Goal: Task Accomplishment & Management: Manage account settings

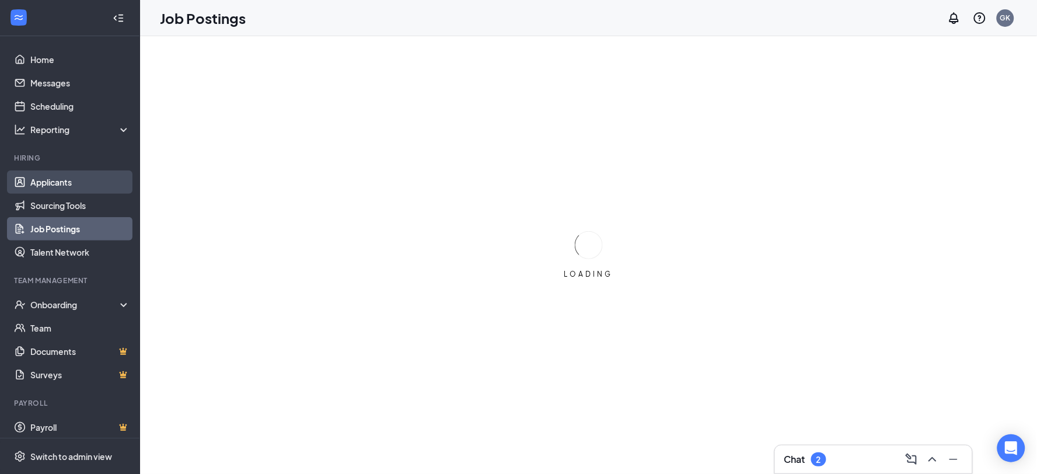
click at [60, 184] on link "Applicants" at bounding box center [80, 181] width 100 height 23
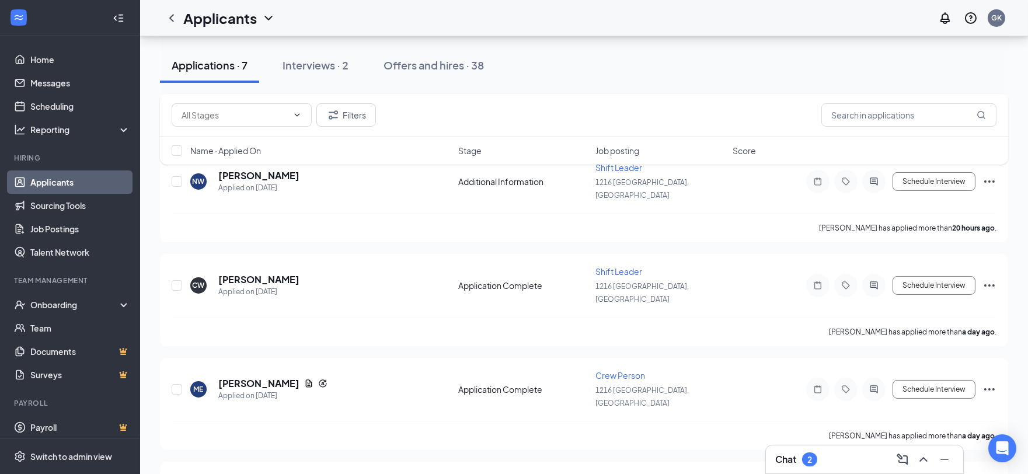
scroll to position [444, 0]
click at [321, 68] on div "Interviews · 2" at bounding box center [316, 65] width 66 height 15
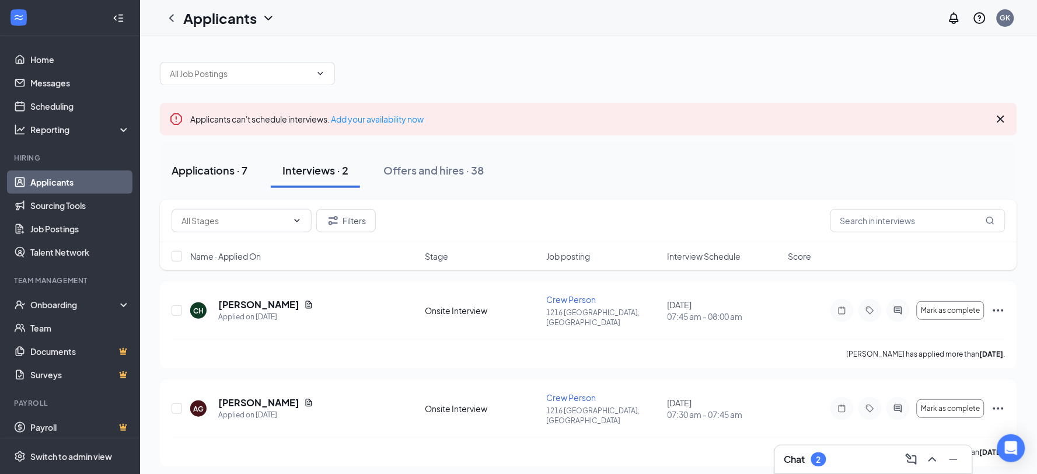
click at [207, 171] on div "Applications · 7" at bounding box center [210, 170] width 76 height 15
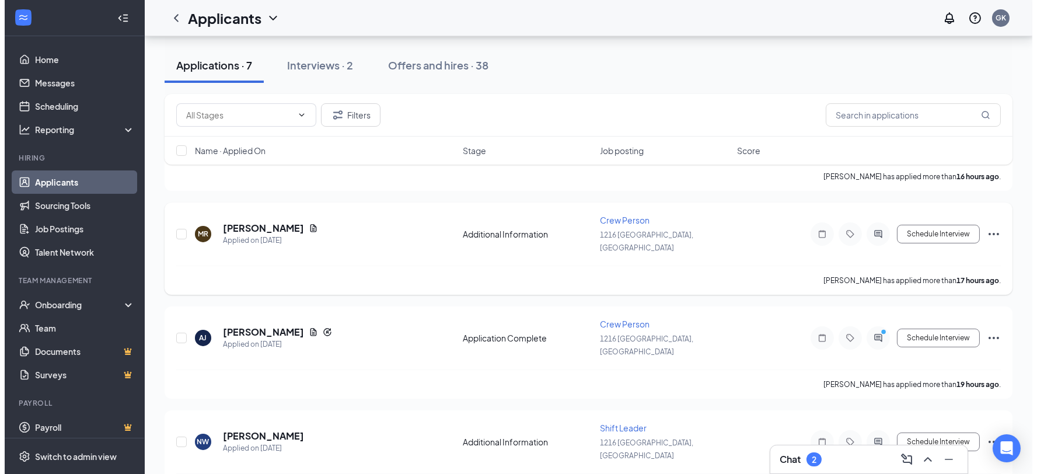
scroll to position [120, 0]
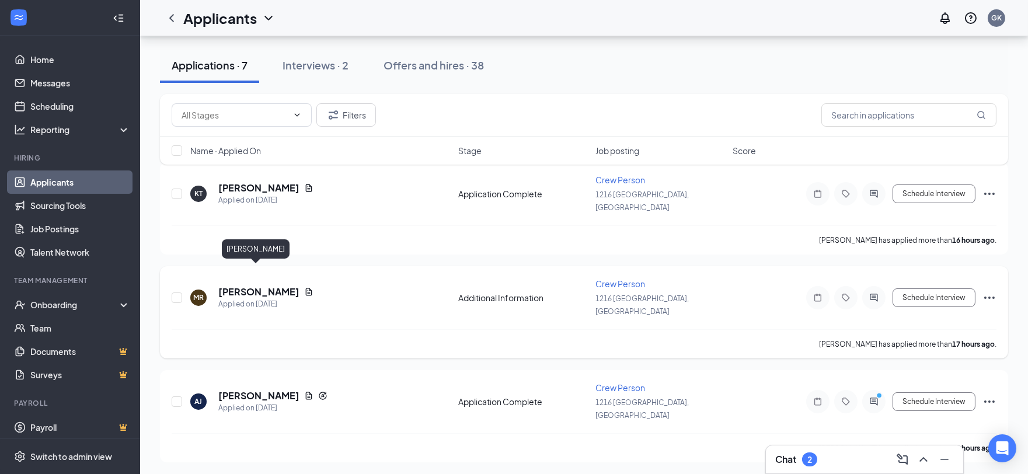
click at [266, 285] on h5 "[PERSON_NAME]" at bounding box center [258, 291] width 81 height 13
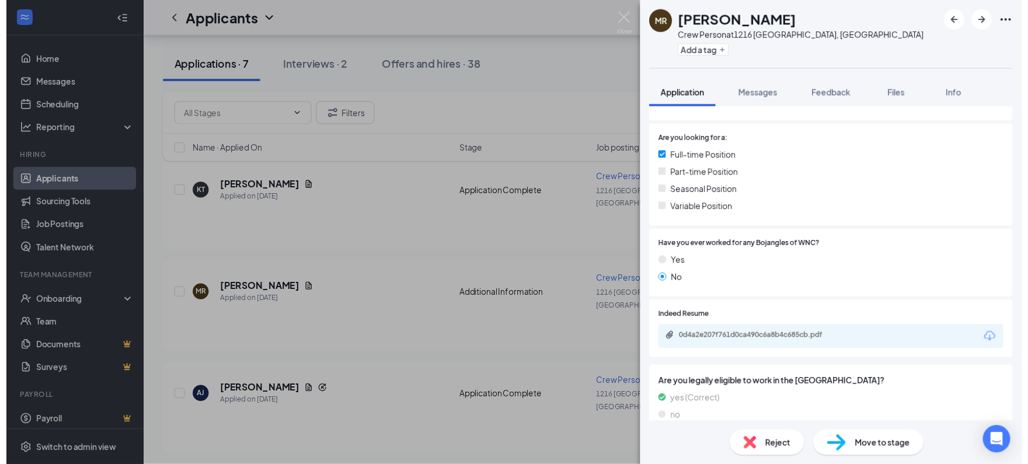
scroll to position [324, 0]
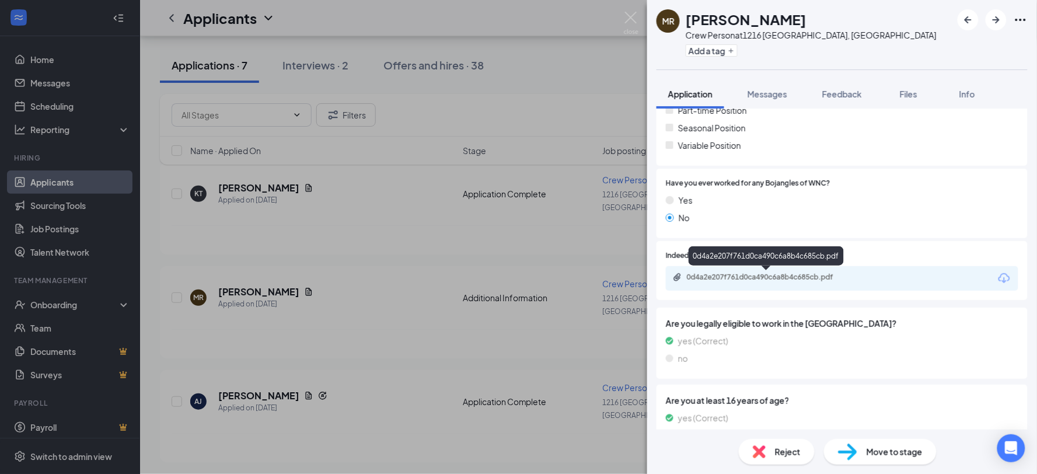
click at [762, 279] on div "0d4a2e207f761d0ca490c6a8b4c685cb.pdf" at bounding box center [768, 277] width 163 height 9
click at [600, 86] on div "[PERSON_NAME] Crew Person at [STREET_ADDRESS] Add a tag Application Messages Fe…" at bounding box center [518, 237] width 1037 height 474
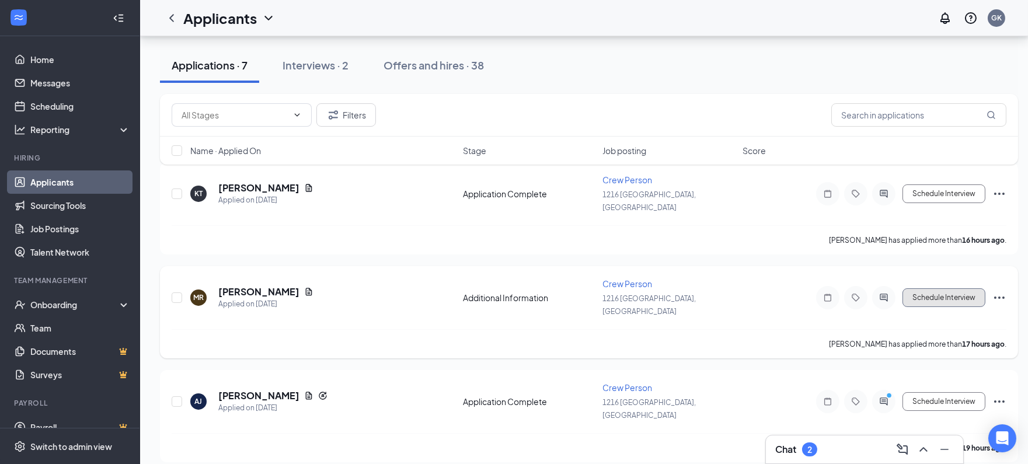
click at [946, 288] on button "Schedule Interview" at bounding box center [944, 297] width 83 height 19
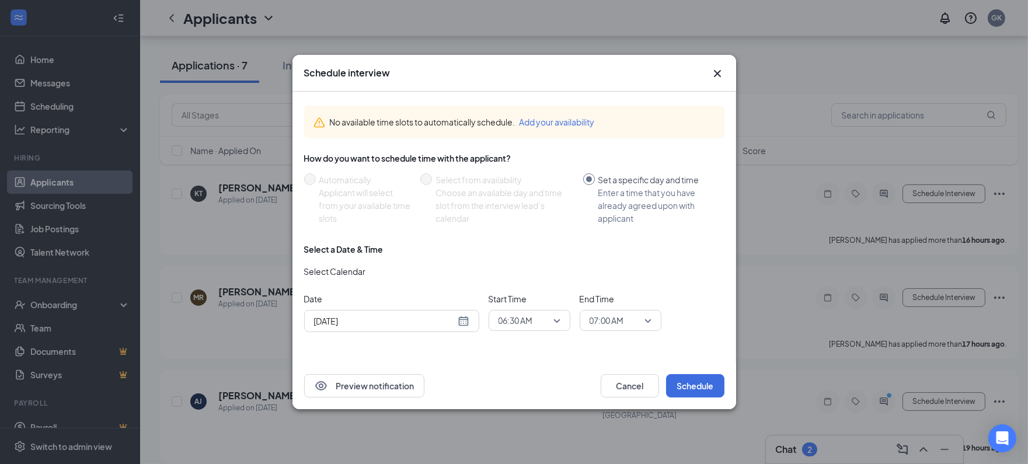
click at [460, 318] on div "[DATE]" at bounding box center [391, 321] width 155 height 13
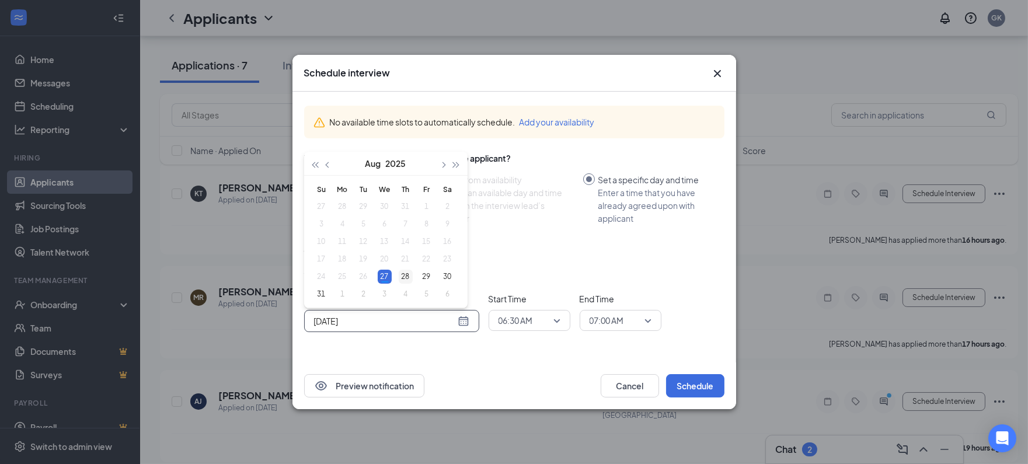
type input "[DATE]"
click at [401, 277] on div "28" at bounding box center [406, 277] width 14 height 14
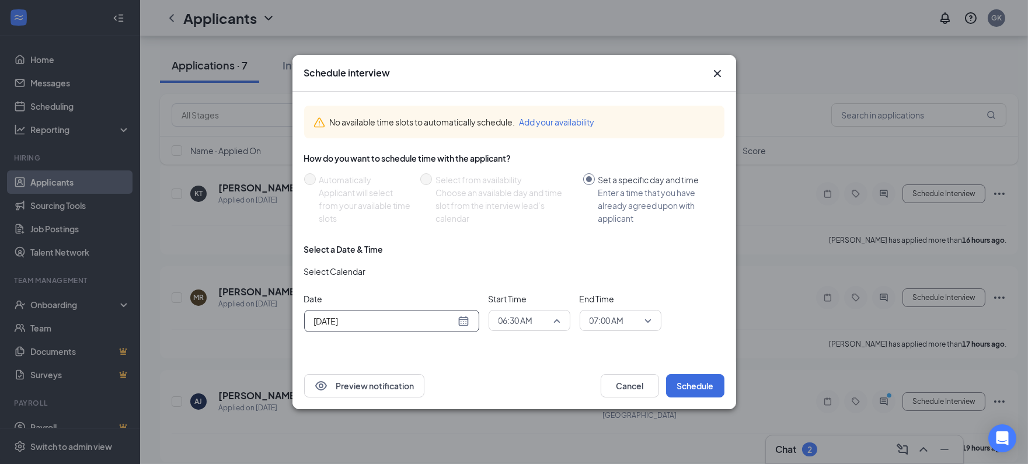
click at [556, 320] on span "06:30 AM" at bounding box center [530, 321] width 62 height 18
click at [534, 259] on span "07:30 AM" at bounding box center [529, 261] width 63 height 13
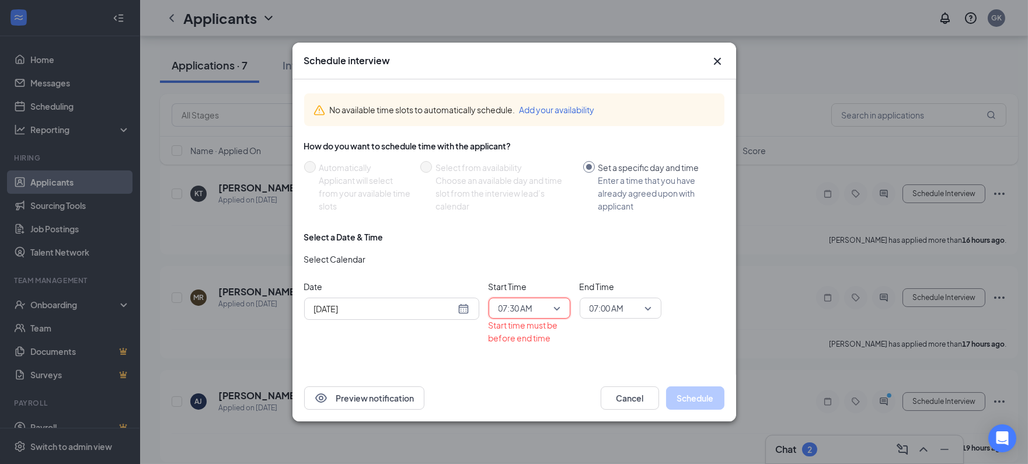
click at [640, 304] on span "07:00 AM" at bounding box center [621, 309] width 62 height 18
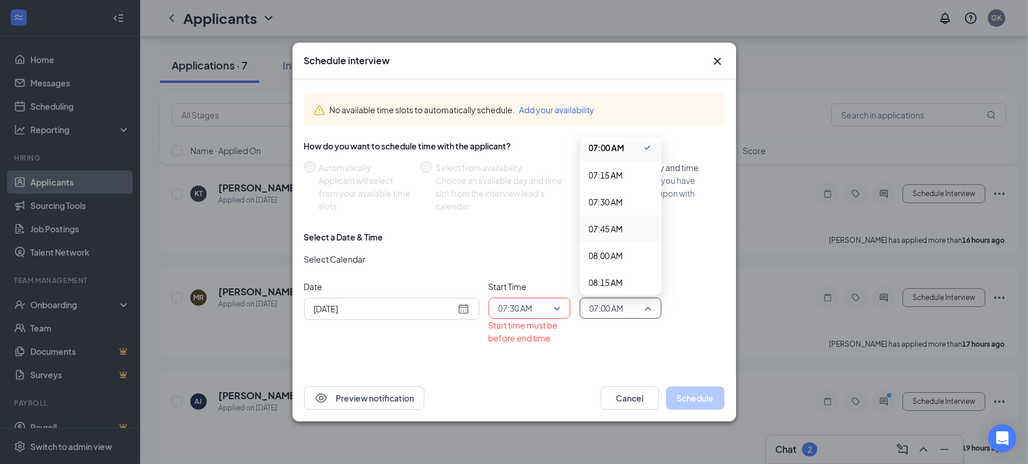
click at [613, 227] on span "07:45 AM" at bounding box center [606, 228] width 34 height 13
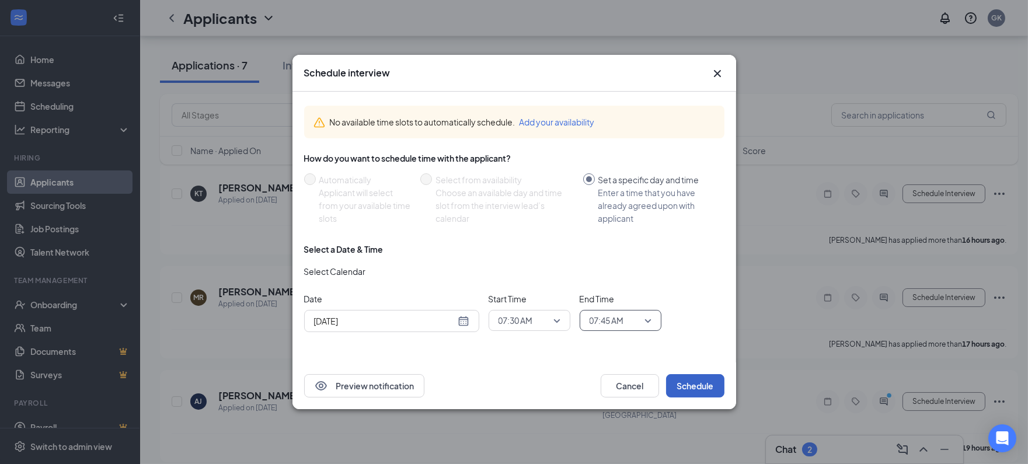
click at [683, 381] on button "Schedule" at bounding box center [695, 385] width 58 height 23
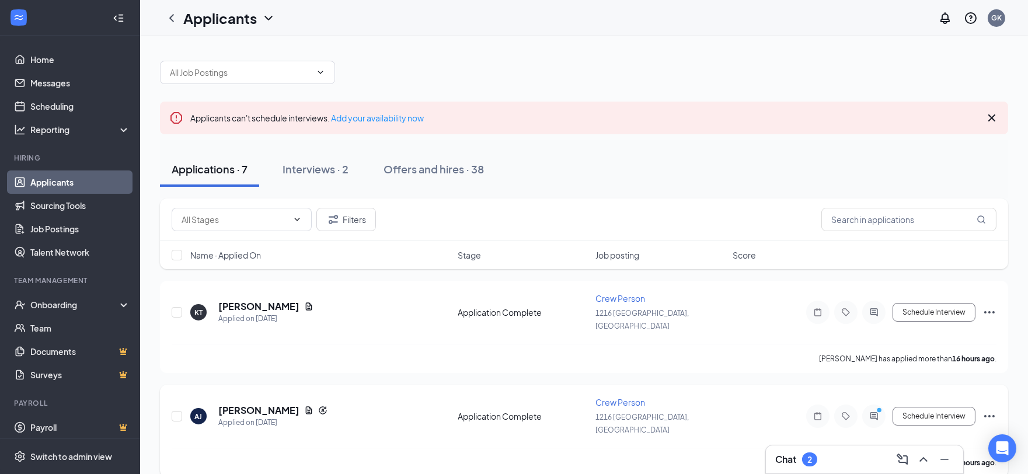
scroll to position [0, 0]
click at [898, 211] on input "text" at bounding box center [908, 220] width 175 height 23
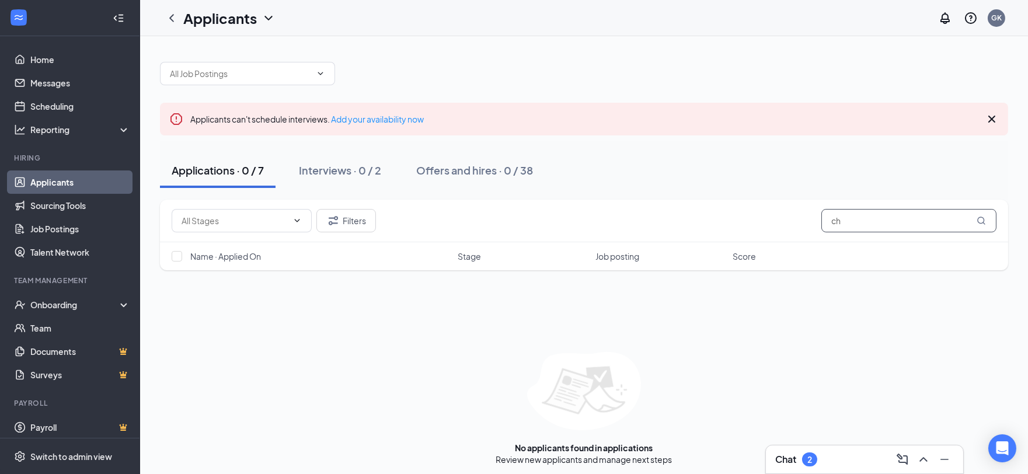
type input "c"
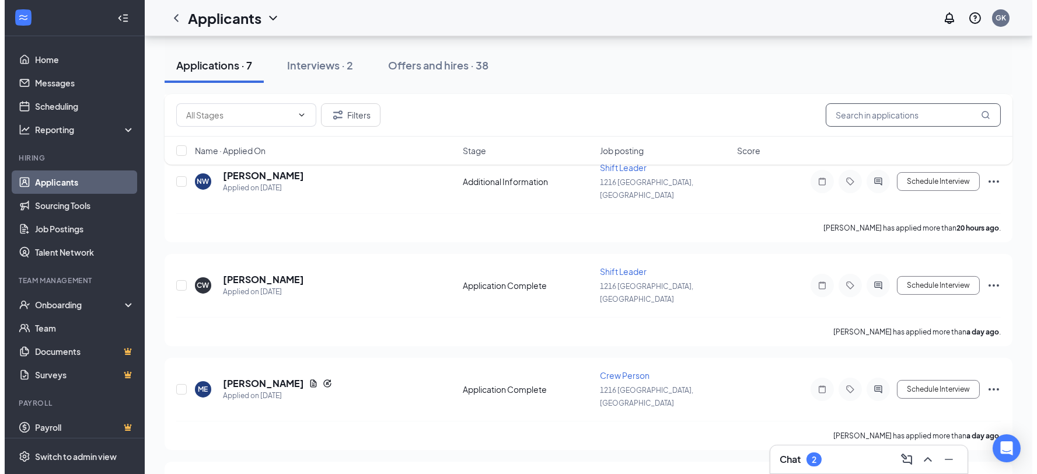
scroll to position [353, 0]
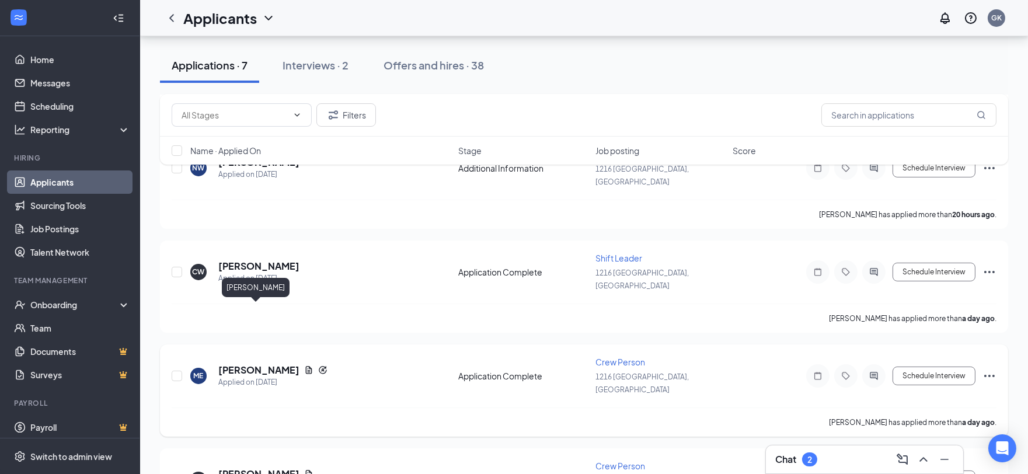
click at [278, 364] on h5 "[PERSON_NAME]" at bounding box center [258, 370] width 81 height 13
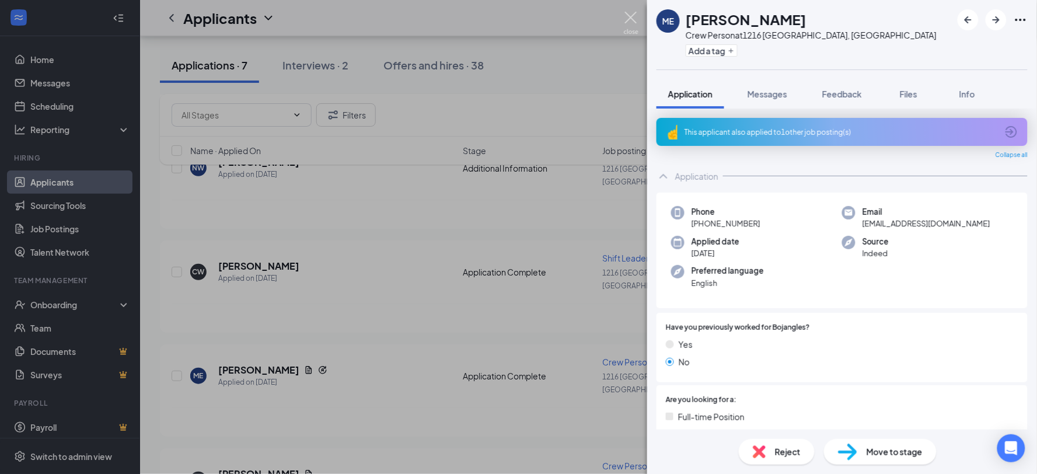
click at [625, 20] on img at bounding box center [631, 23] width 15 height 23
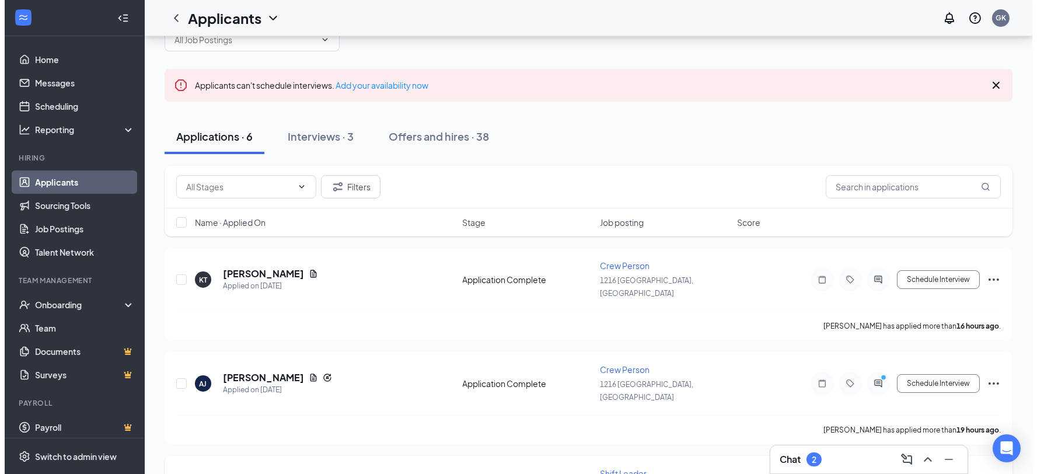
scroll to position [65, 0]
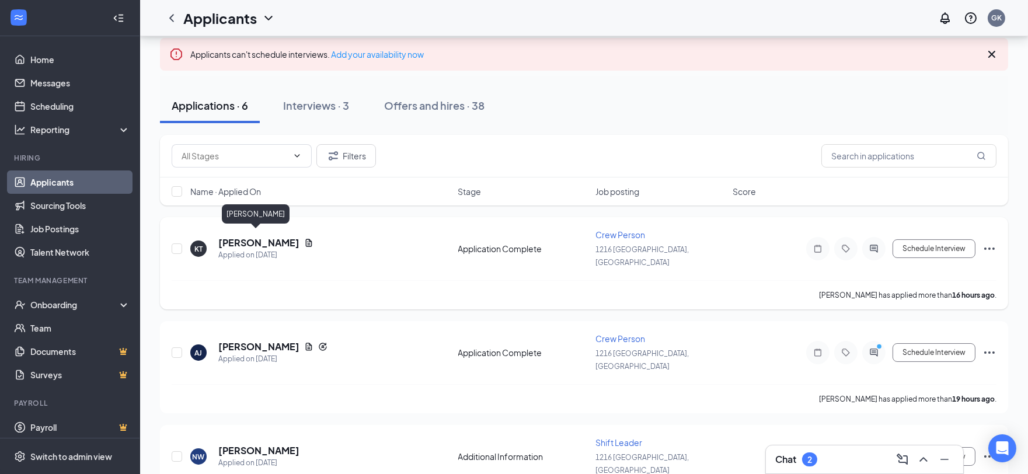
click at [271, 236] on h5 "[PERSON_NAME]" at bounding box center [258, 242] width 81 height 13
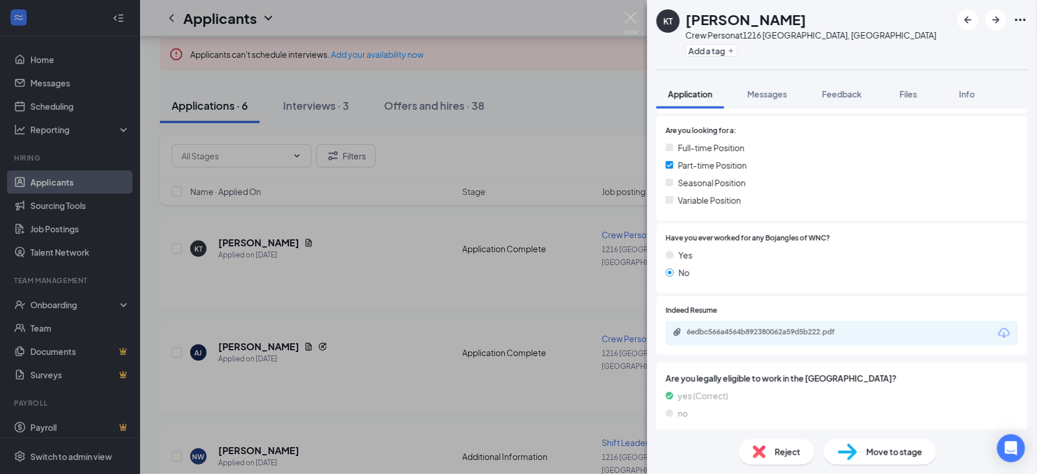
scroll to position [259, 0]
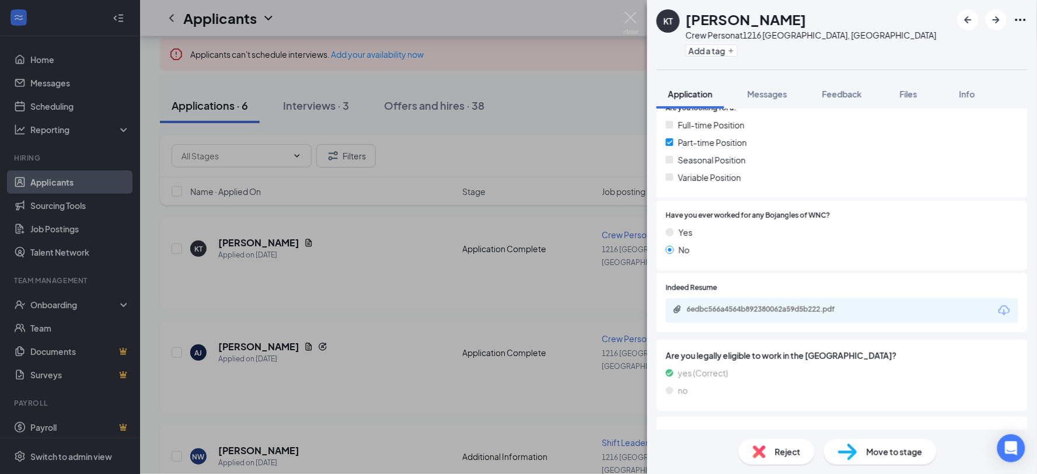
click at [750, 309] on div "6edbc566a4564b892380062a59d5b222.pdf" at bounding box center [768, 309] width 163 height 9
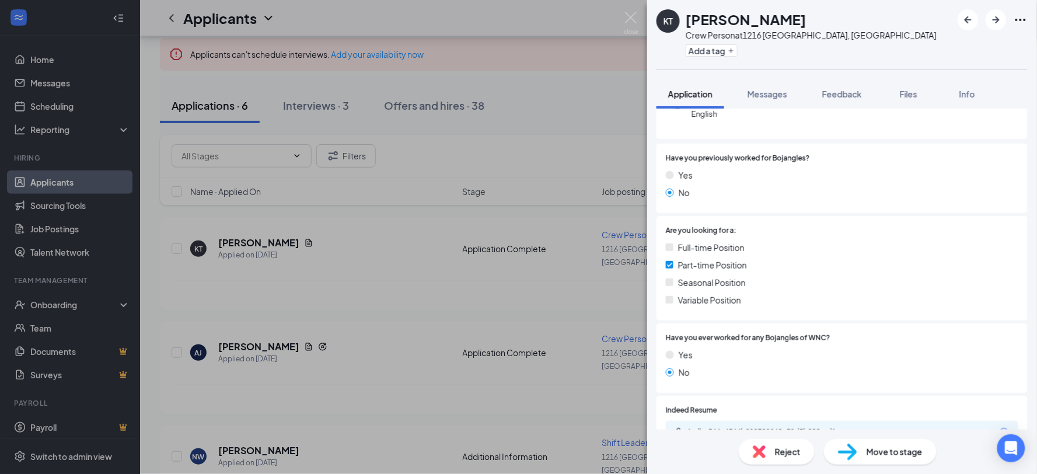
scroll to position [130, 0]
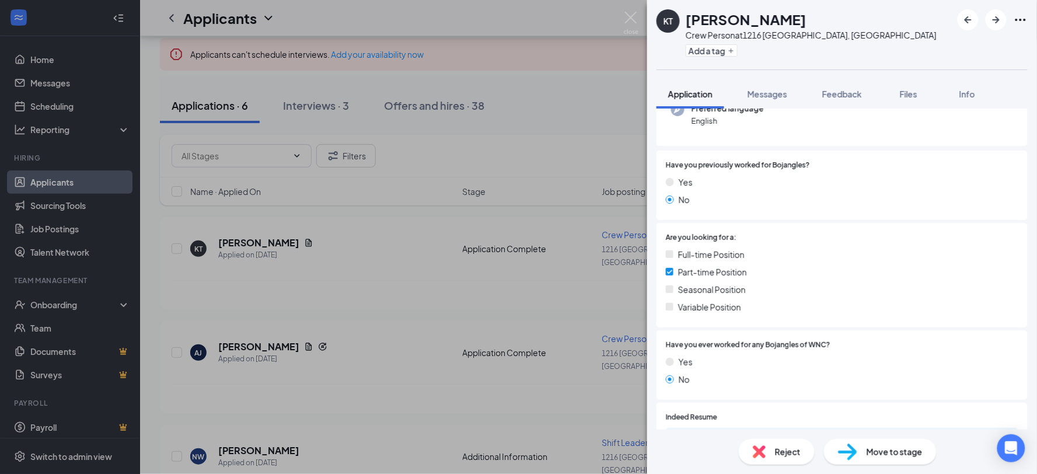
click at [774, 447] on div "Reject" at bounding box center [777, 452] width 76 height 26
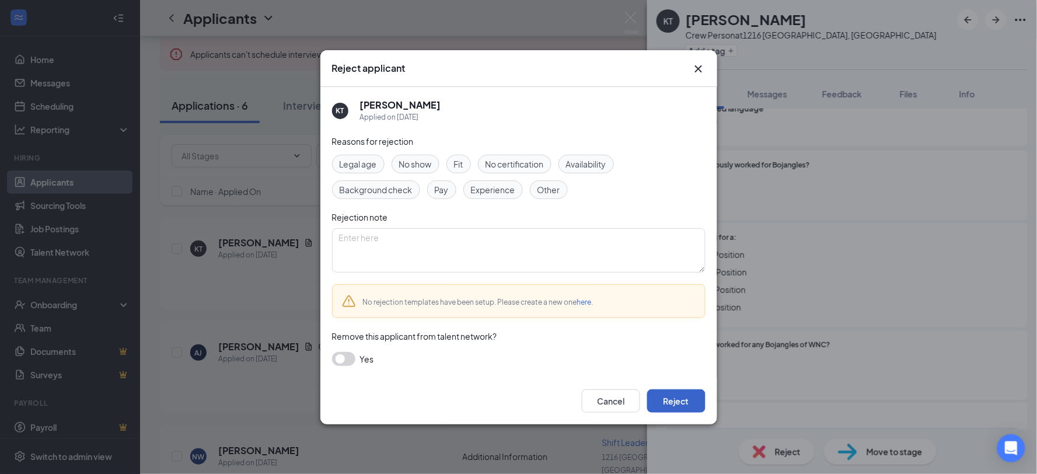
click at [676, 406] on button "Reject" at bounding box center [676, 400] width 58 height 23
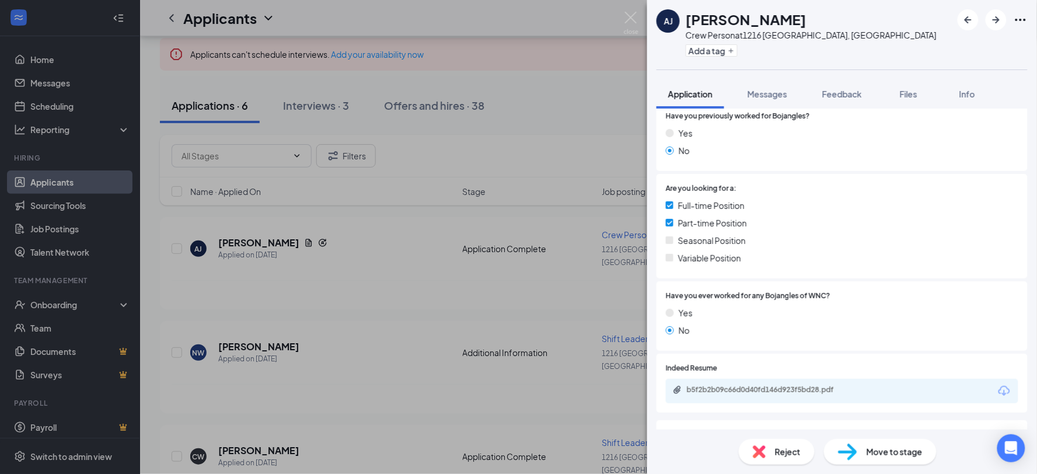
scroll to position [194, 0]
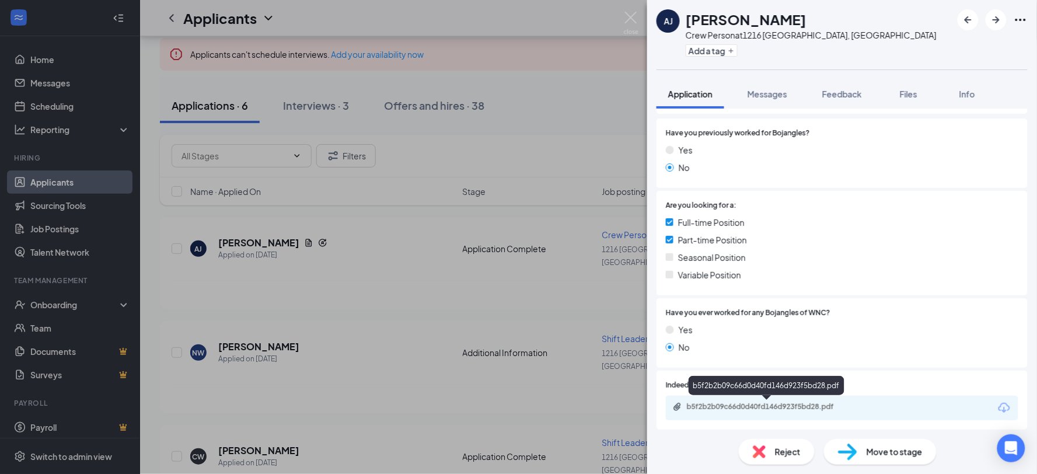
click at [743, 406] on div "b5f2b2b09c66d0d40fd146d923f5bd28.pdf" at bounding box center [768, 406] width 163 height 9
click at [861, 454] on div "Move to stage" at bounding box center [880, 452] width 113 height 26
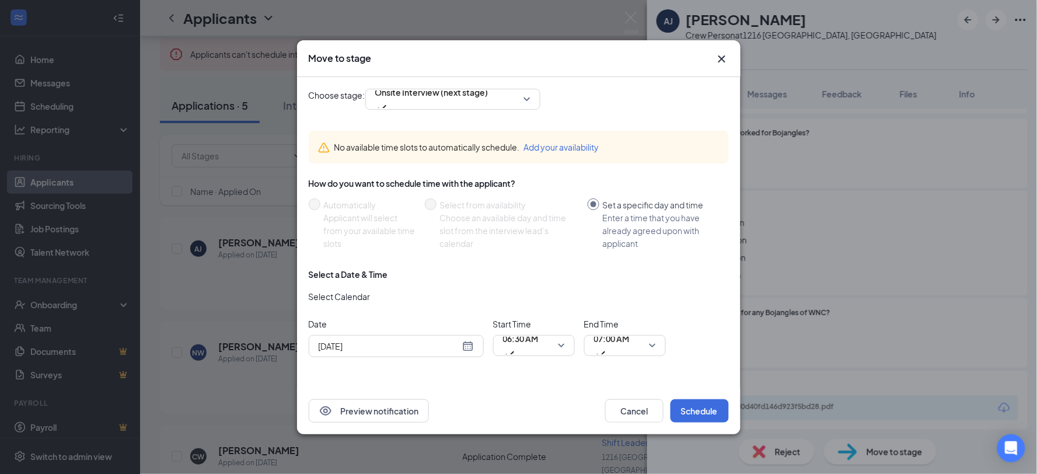
click at [469, 349] on div "[DATE]" at bounding box center [396, 346] width 155 height 13
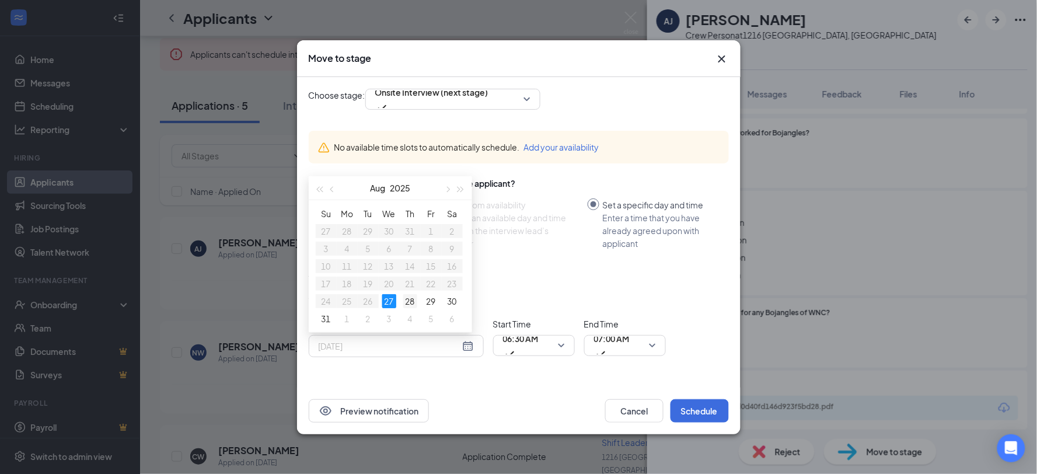
type input "[DATE]"
click at [417, 301] on div "28" at bounding box center [410, 301] width 14 height 14
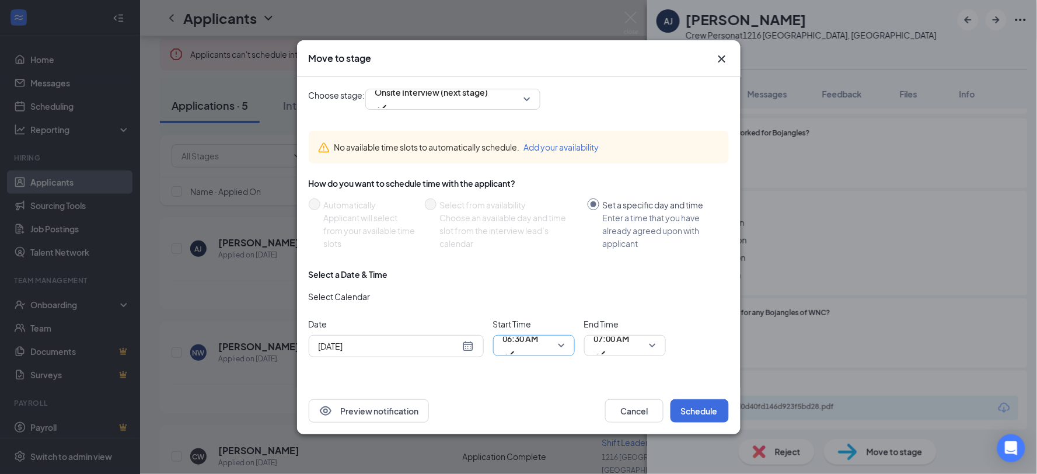
click at [561, 346] on span "06:30 AM" at bounding box center [534, 346] width 62 height 18
click at [516, 79] on span "07:45 AM" at bounding box center [517, 72] width 34 height 13
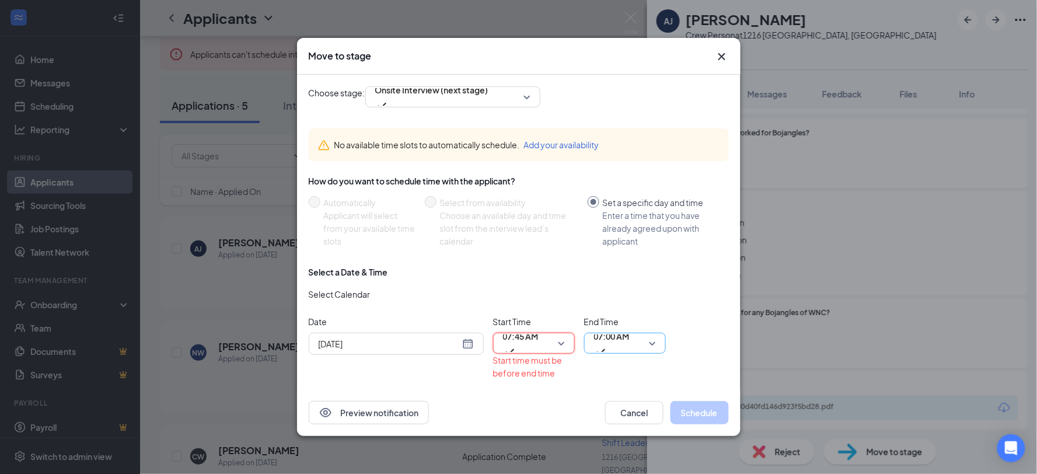
click at [625, 343] on span "07:00 AM" at bounding box center [612, 337] width 36 height 18
click at [608, 42] on span "08:00 AM" at bounding box center [608, 35] width 34 height 13
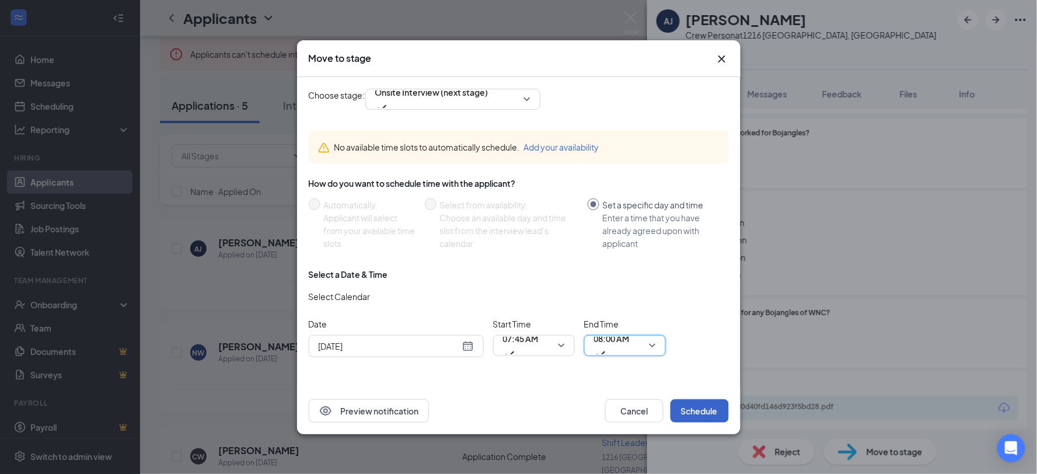
click at [709, 409] on button "Schedule" at bounding box center [700, 410] width 58 height 23
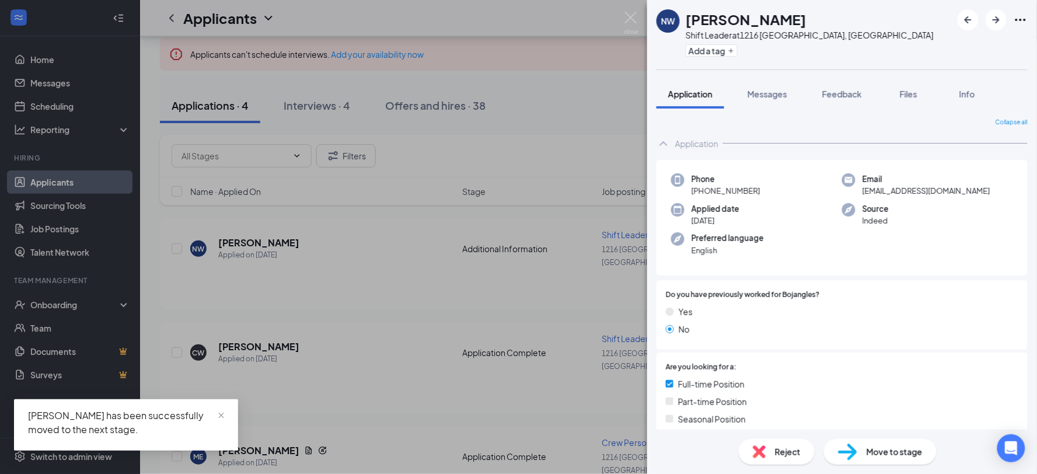
click at [761, 445] on img at bounding box center [759, 451] width 13 height 13
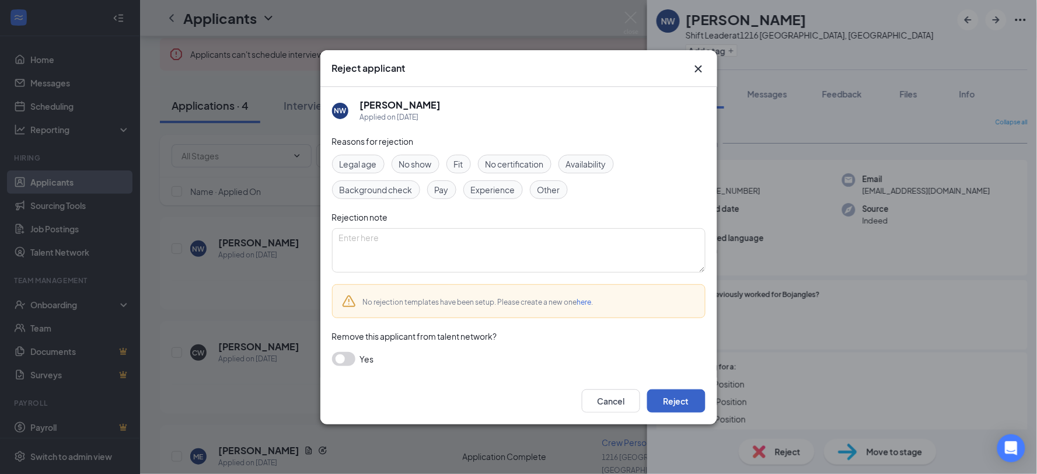
click at [678, 405] on button "Reject" at bounding box center [676, 400] width 58 height 23
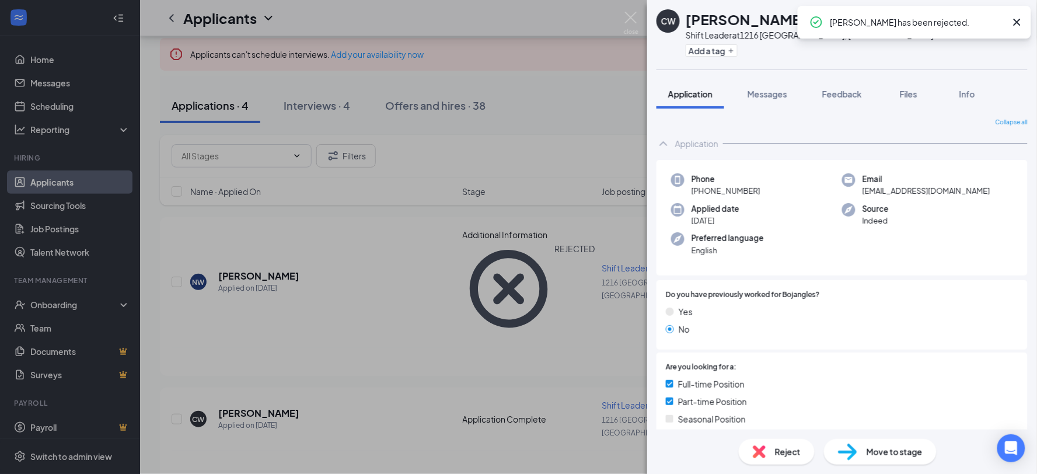
click at [792, 445] on span "Reject" at bounding box center [788, 451] width 26 height 13
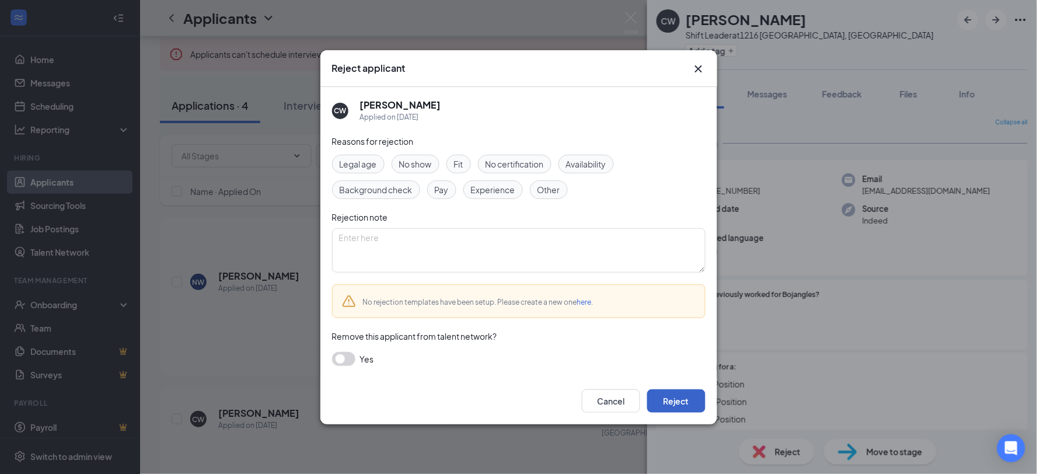
click at [659, 399] on button "Reject" at bounding box center [676, 400] width 58 height 23
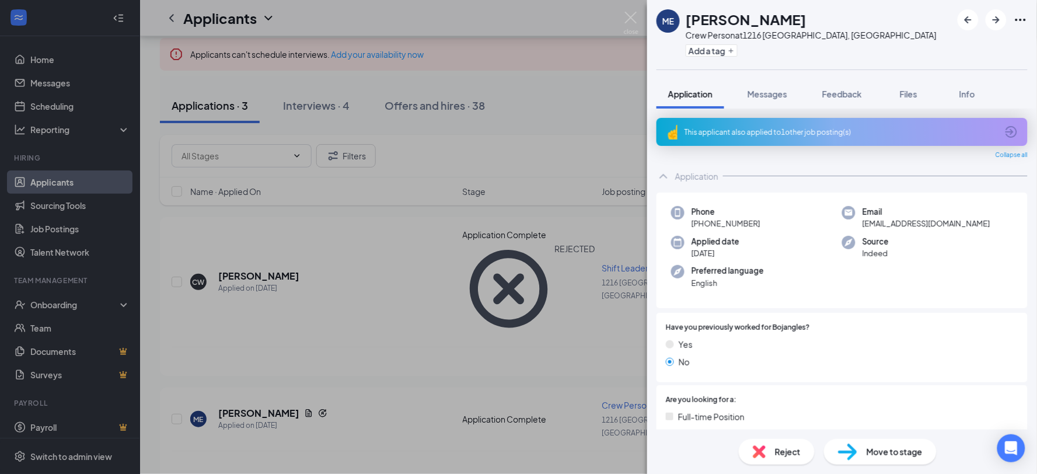
click at [502, 263] on div "ME [PERSON_NAME] Crew Person at [STREET_ADDRESS][PERSON_NAME] Add a tag Applica…" at bounding box center [518, 237] width 1037 height 474
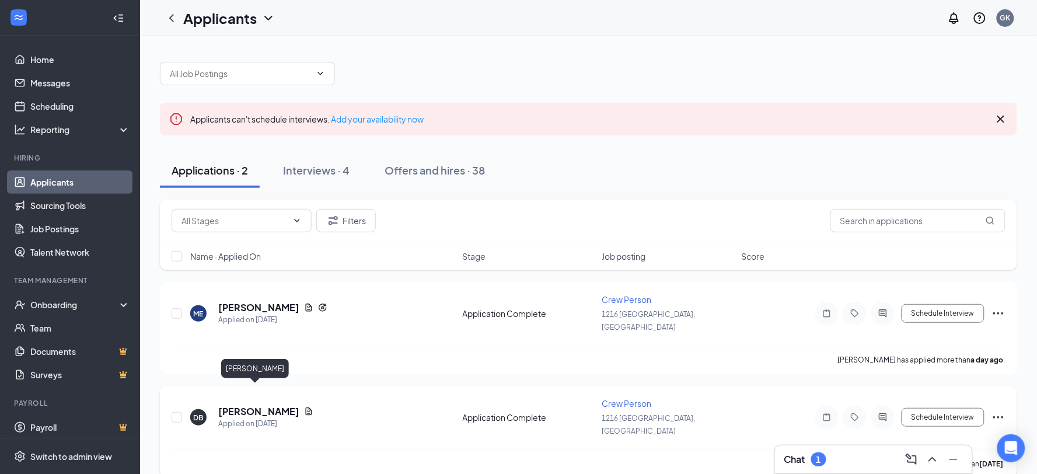
click at [269, 405] on h5 "[PERSON_NAME]" at bounding box center [258, 411] width 81 height 13
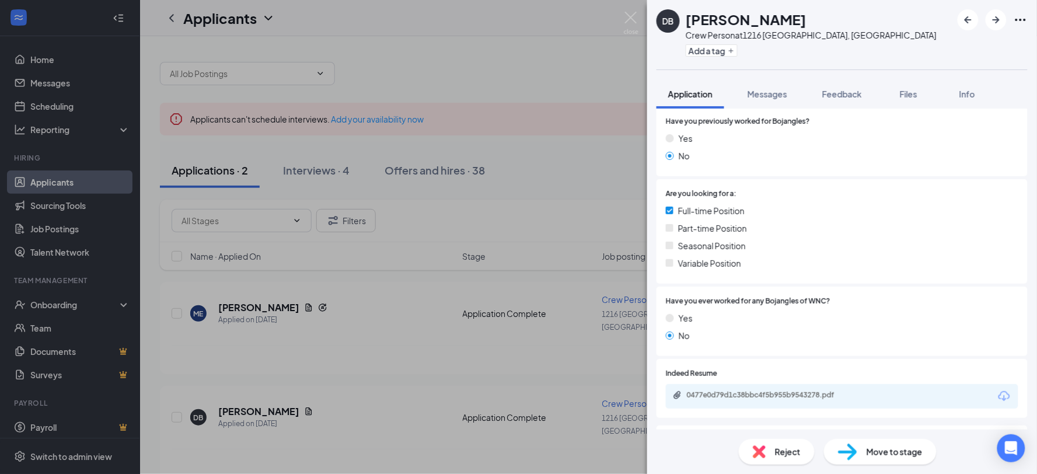
scroll to position [186, 0]
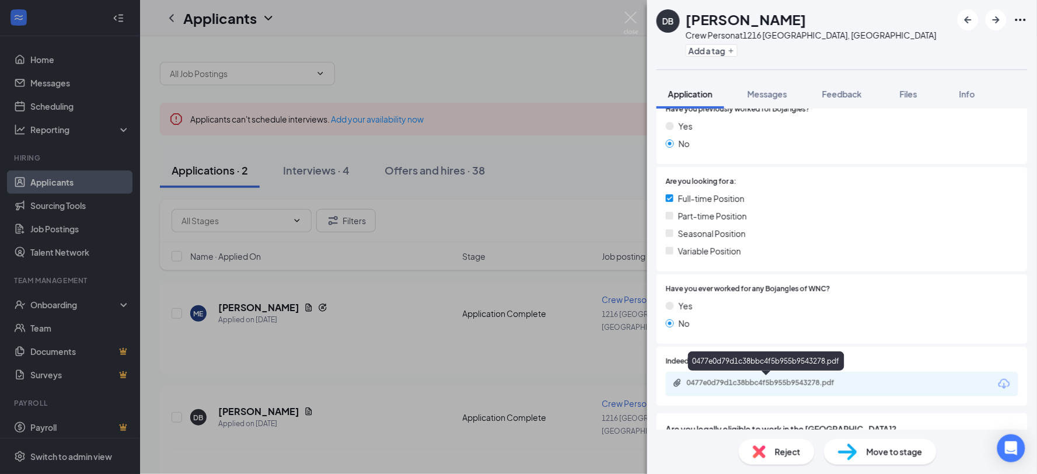
click at [726, 385] on div "0477e0d79d1c38bbc4f5b955b9543278.pdf" at bounding box center [768, 382] width 163 height 9
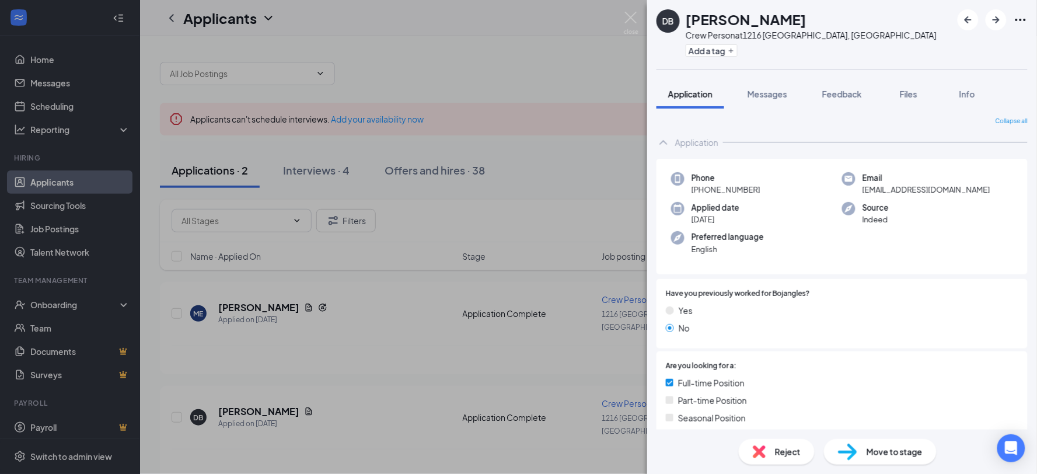
scroll to position [0, 0]
click at [914, 451] on span "Move to stage" at bounding box center [895, 451] width 56 height 13
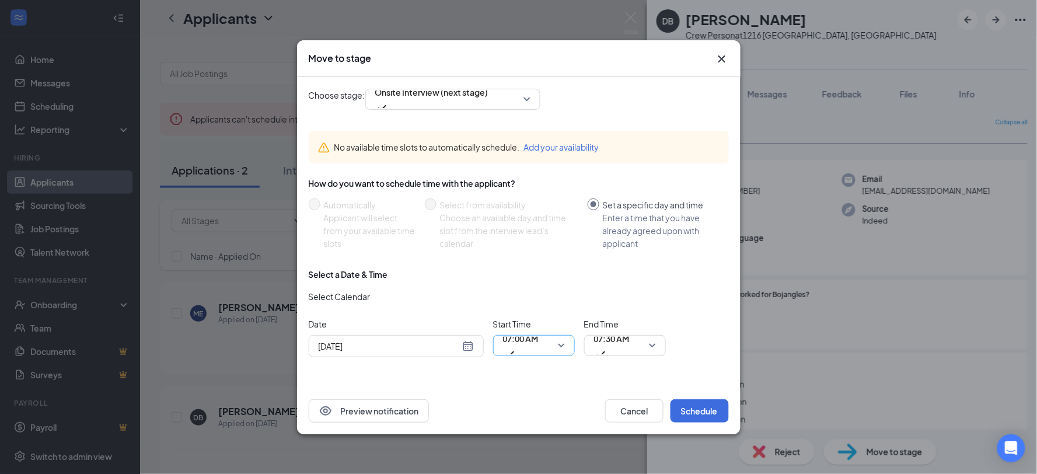
click at [561, 346] on span "07:00 AM" at bounding box center [534, 346] width 62 height 18
click at [532, 44] on span "08:00 AM" at bounding box center [517, 38] width 34 height 13
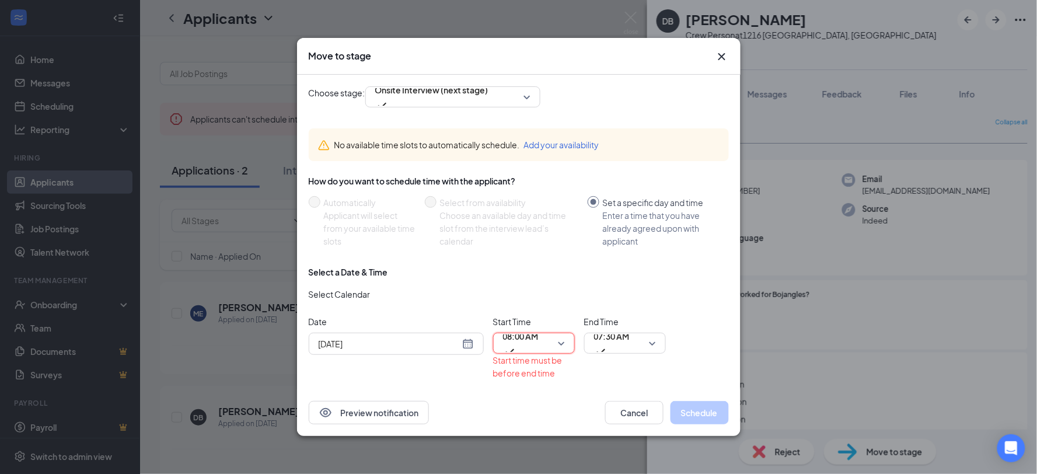
click at [471, 342] on div "[DATE]" at bounding box center [396, 343] width 155 height 13
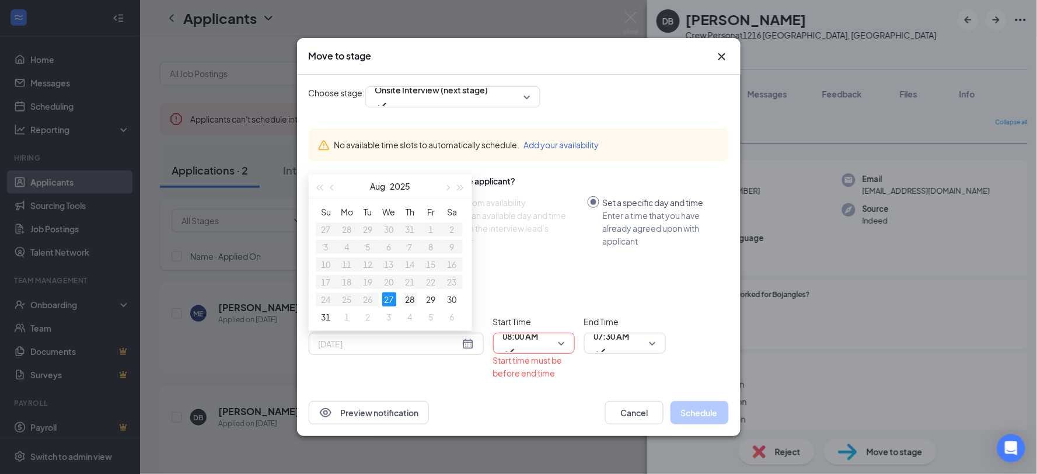
type input "[DATE]"
click at [410, 299] on div "28" at bounding box center [410, 300] width 14 height 14
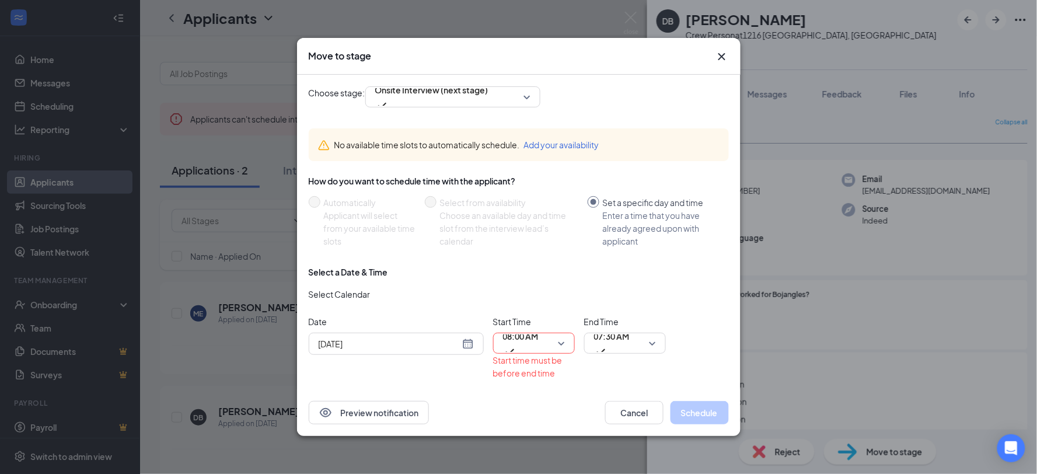
click at [560, 336] on span "08:00 AM" at bounding box center [534, 344] width 62 height 18
click at [560, 343] on span "11:45 AM" at bounding box center [534, 344] width 62 height 18
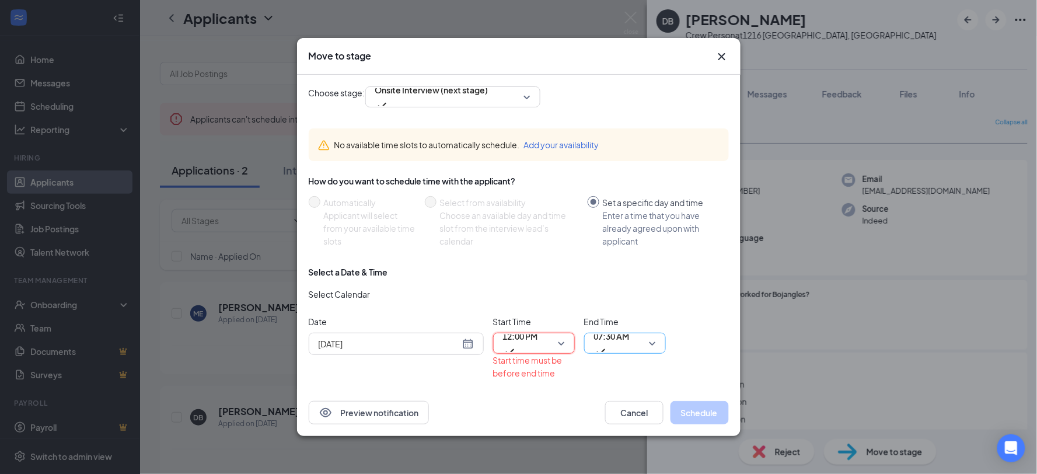
click at [654, 347] on span "07:30 AM" at bounding box center [625, 344] width 62 height 18
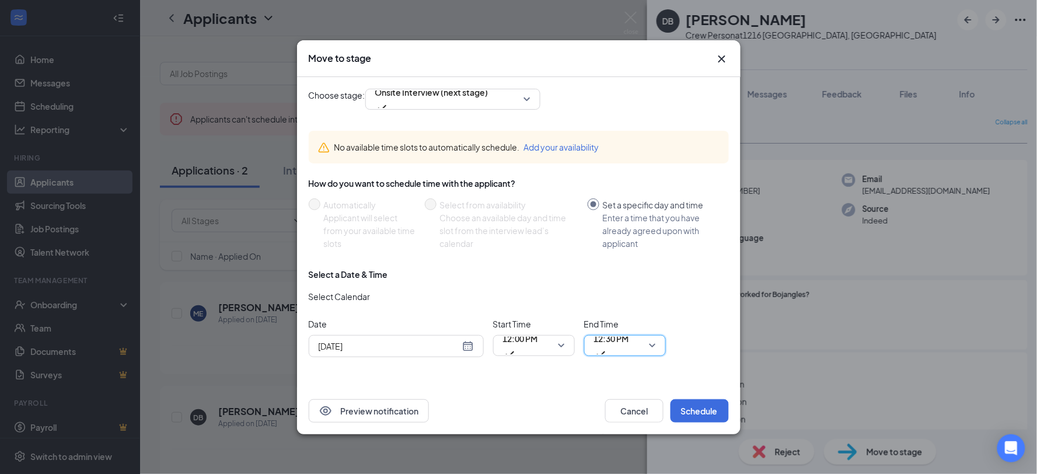
click at [629, 344] on span "12:30 PM" at bounding box center [611, 346] width 35 height 32
click at [685, 402] on button "Schedule" at bounding box center [700, 410] width 58 height 23
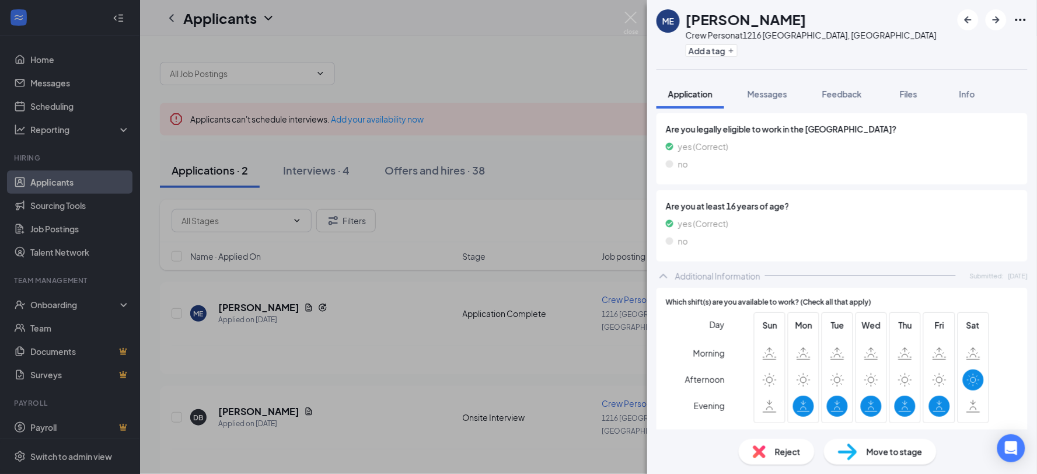
scroll to position [454, 0]
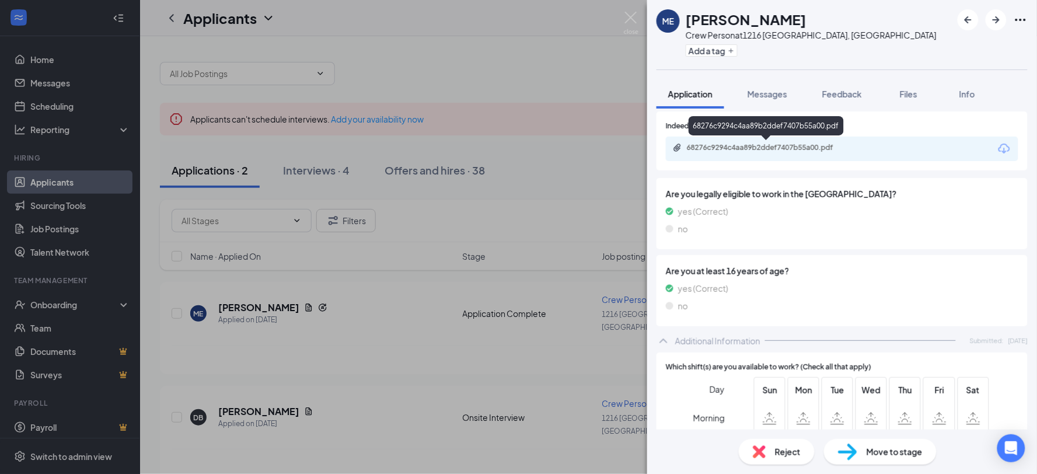
click at [745, 146] on div "68276c9294c4aa89b2ddef7407b55a00.pdf" at bounding box center [768, 147] width 163 height 9
click at [850, 444] on img at bounding box center [847, 452] width 19 height 17
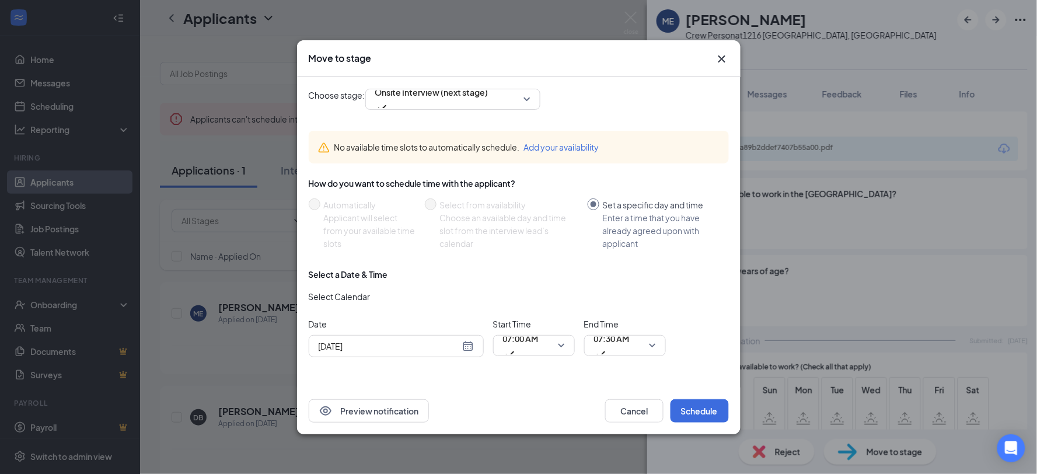
click at [466, 349] on div "[DATE]" at bounding box center [396, 346] width 155 height 13
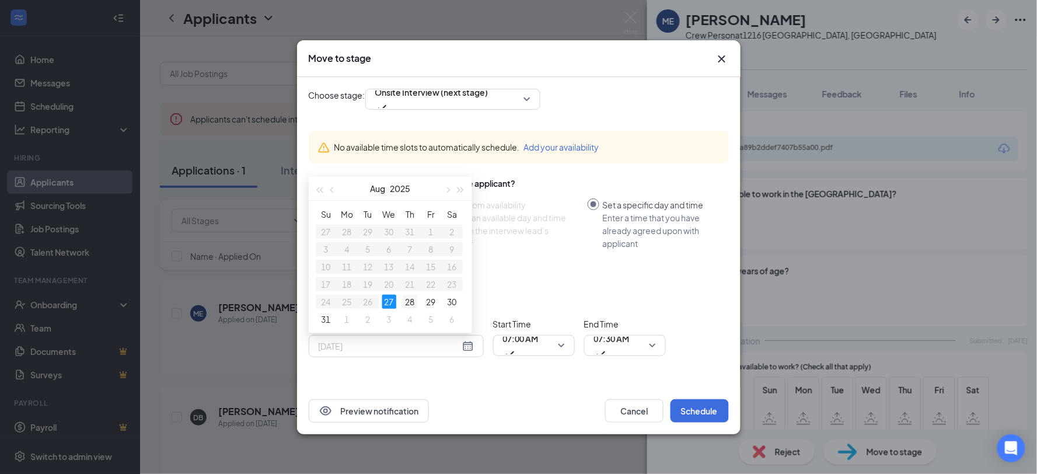
type input "[DATE]"
click at [413, 295] on div "28" at bounding box center [410, 302] width 14 height 14
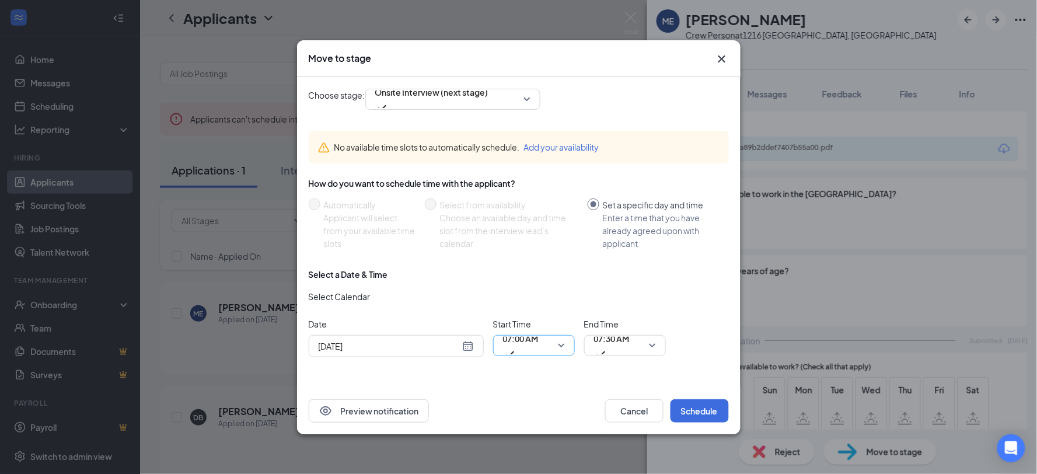
click at [563, 346] on span "07:00 AM" at bounding box center [534, 346] width 62 height 18
click at [775, 141] on div "Move to stage Choose stage: Onsite Interview (next stage) No available time slo…" at bounding box center [518, 237] width 1037 height 474
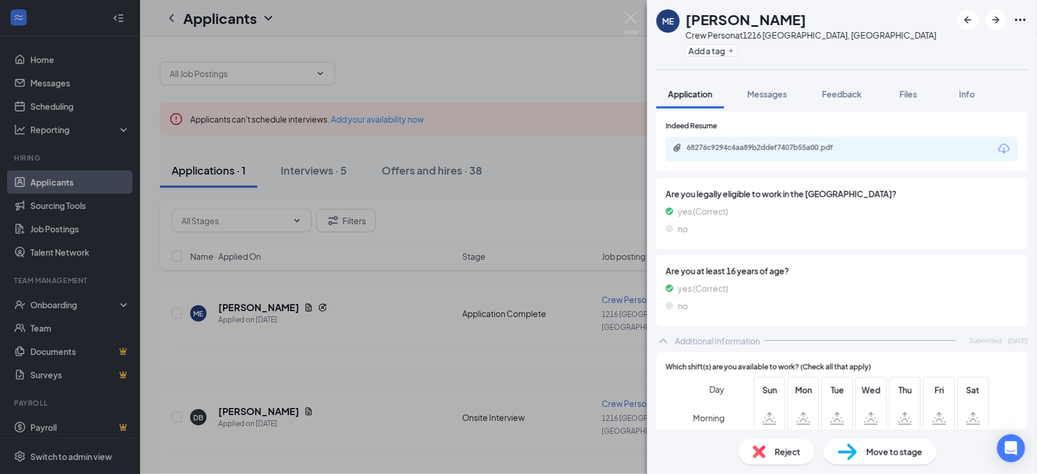
click at [873, 448] on span "Move to stage" at bounding box center [895, 451] width 56 height 13
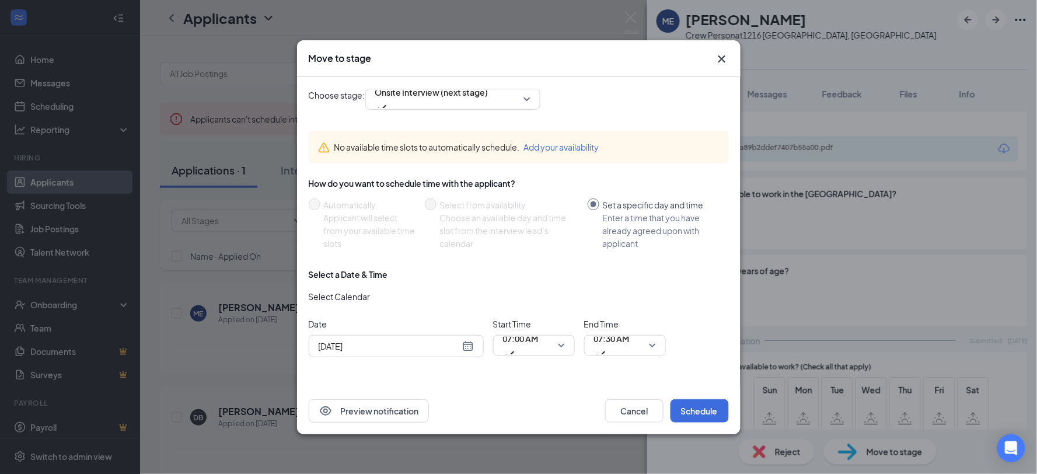
click at [467, 341] on div "[DATE]" at bounding box center [396, 346] width 155 height 13
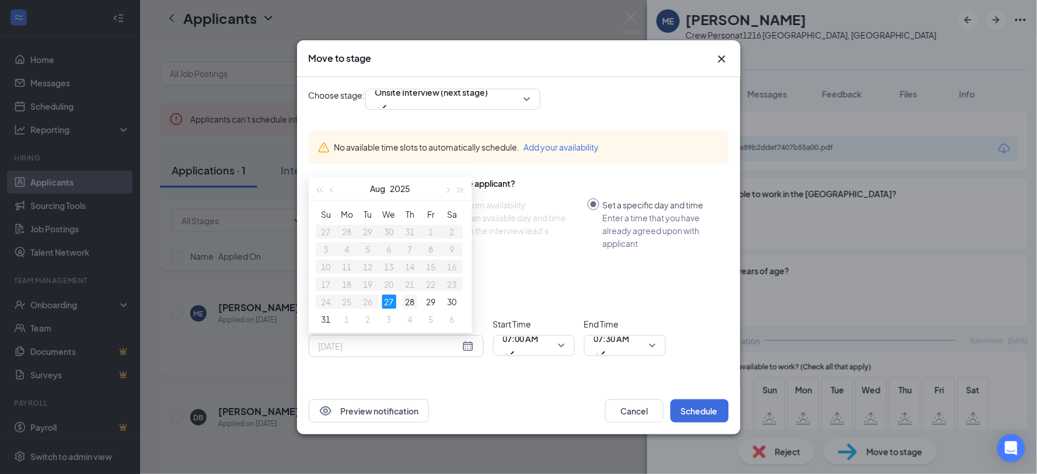
type input "[DATE]"
click at [415, 298] on div "28" at bounding box center [410, 302] width 14 height 14
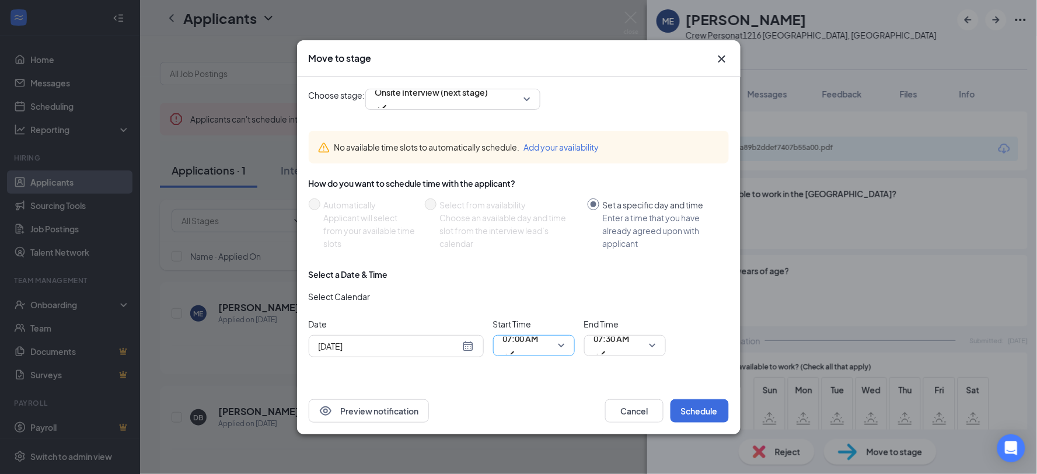
click at [562, 337] on span "07:00 AM" at bounding box center [534, 346] width 62 height 18
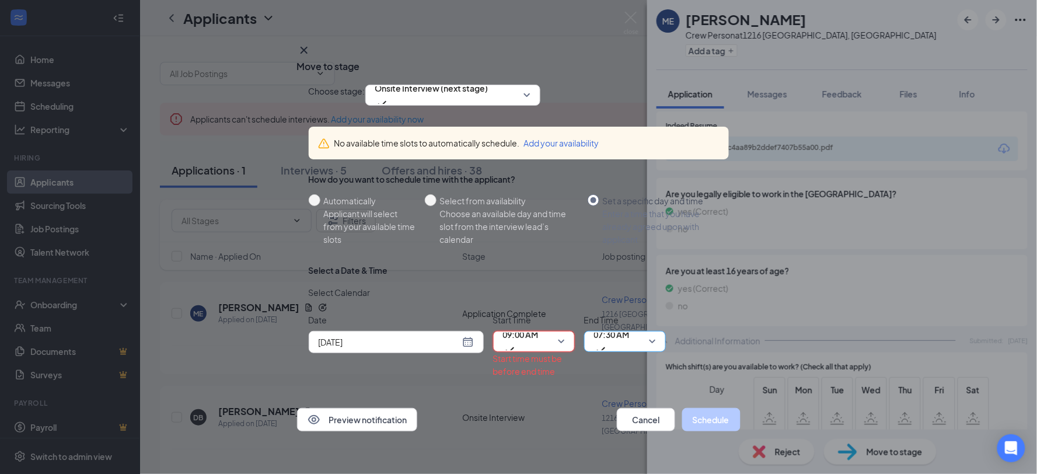
click at [649, 344] on span "07:30 AM" at bounding box center [625, 342] width 62 height 18
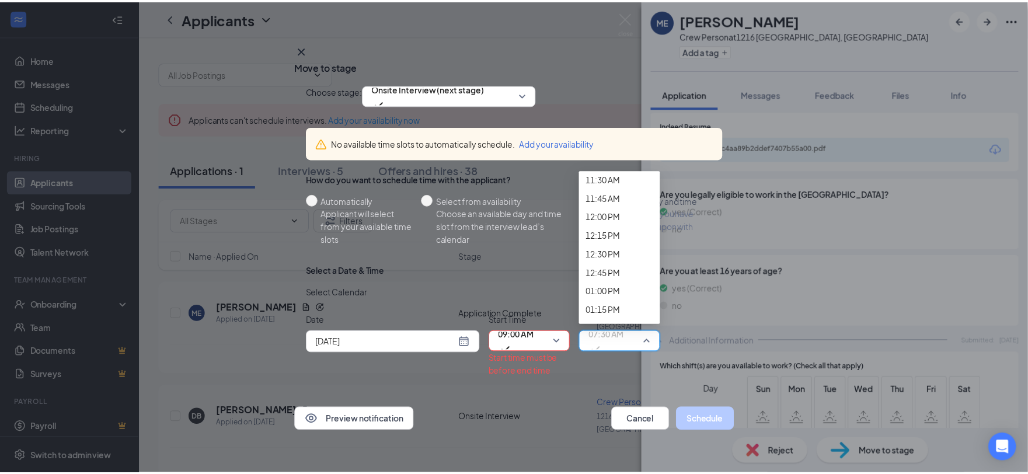
scroll to position [879, 0]
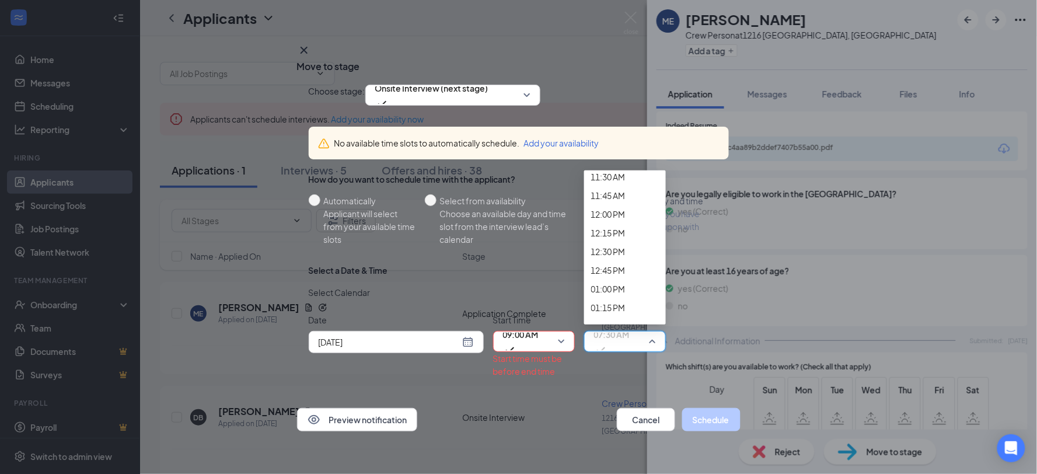
click at [611, 15] on span "09:15 AM" at bounding box center [608, 8] width 34 height 13
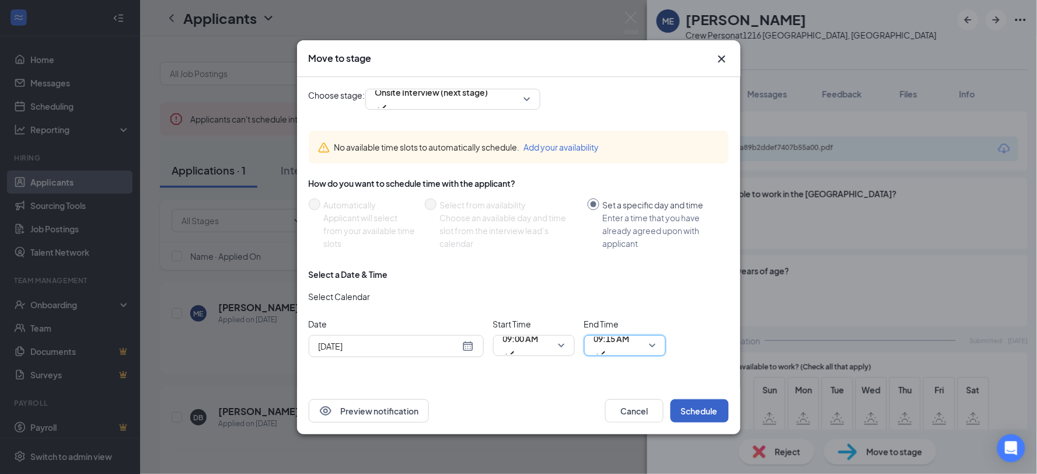
click at [684, 416] on button "Schedule" at bounding box center [700, 410] width 58 height 23
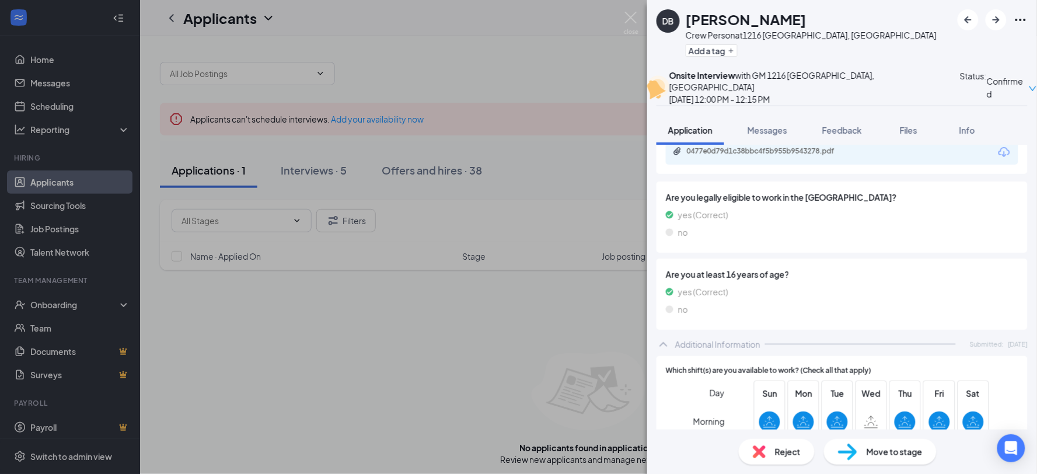
click at [631, 11] on div "DB [PERSON_NAME] Crew Person at [STREET_ADDRESS][PERSON_NAME] Add a tag Onsite …" at bounding box center [518, 237] width 1037 height 474
